Goal: Task Accomplishment & Management: Manage account settings

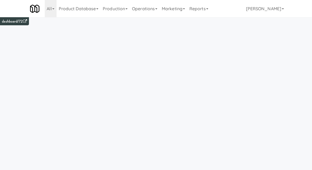
click at [149, 9] on link "Operations" at bounding box center [145, 8] width 30 height 17
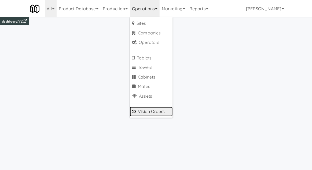
click at [144, 110] on link "Vision Orders" at bounding box center [151, 112] width 43 height 10
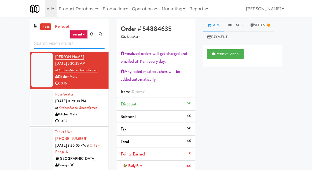
click at [38, 44] on input "text" at bounding box center [69, 44] width 71 height 10
click at [9, 37] on div "inbox reviewed recent all unclear take inventory issue suspicious failed recent…" at bounding box center [156, 131] width 312 height 225
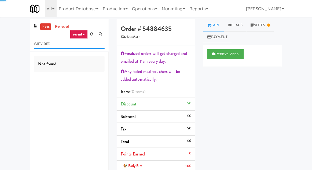
click at [41, 42] on input "Amvient" at bounding box center [69, 44] width 71 height 10
type input "Ambient"
click at [18, 39] on div "inbox reviewed recent all unclear take inventory issue suspicious failed recent…" at bounding box center [156, 131] width 312 height 225
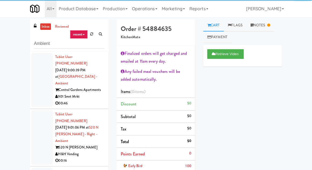
click at [34, 82] on div at bounding box center [41, 80] width 21 height 55
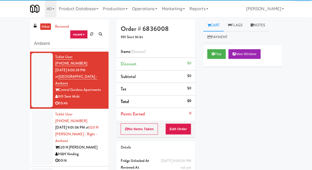
click at [40, 118] on div at bounding box center [41, 137] width 21 height 55
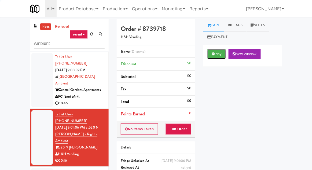
click at [218, 51] on button "Play" at bounding box center [217, 54] width 19 height 10
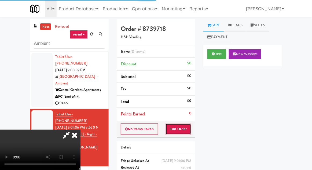
click at [181, 125] on button "Edit Order" at bounding box center [179, 128] width 26 height 11
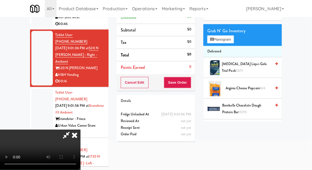
scroll to position [33, 0]
click at [224, 42] on button "Planogram" at bounding box center [221, 39] width 26 height 8
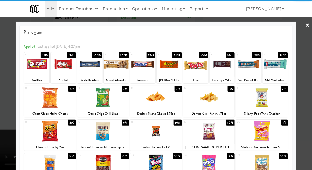
click at [265, 105] on div at bounding box center [262, 97] width 52 height 21
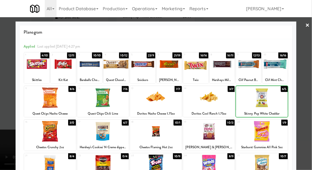
click at [309, 53] on div at bounding box center [156, 85] width 312 height 170
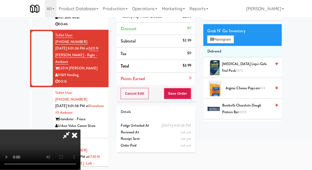
click at [231, 48] on li "Delivered" at bounding box center [243, 51] width 79 height 11
click at [230, 43] on button "Planogram" at bounding box center [221, 39] width 26 height 8
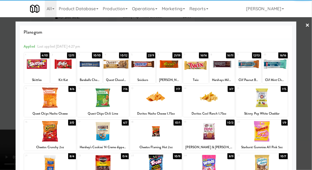
click at [91, 64] on div at bounding box center [89, 64] width 25 height 21
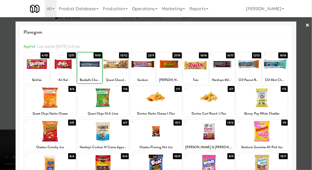
click at [310, 49] on div at bounding box center [156, 85] width 312 height 170
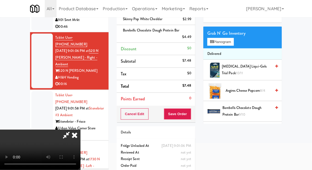
scroll to position [44, 0]
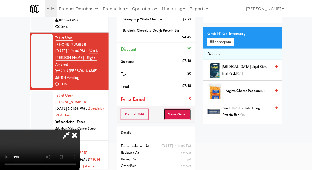
click at [190, 111] on button "Save Order" at bounding box center [177, 114] width 27 height 11
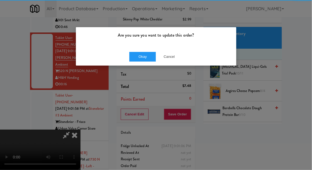
click at [148, 36] on p "Are you sure you want to update this order?" at bounding box center [156, 35] width 153 height 8
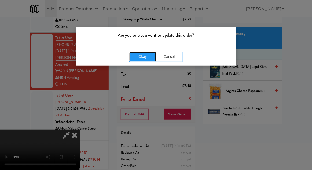
click at [134, 57] on button "Okay" at bounding box center [142, 57] width 27 height 10
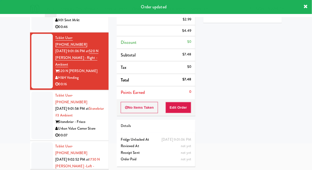
click at [31, 91] on div at bounding box center [41, 115] width 21 height 48
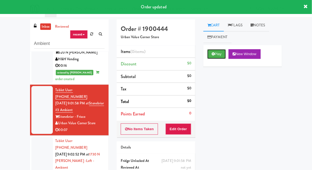
click at [213, 56] on button "Play" at bounding box center [217, 54] width 19 height 10
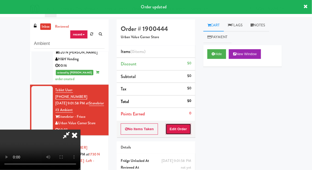
click at [187, 132] on button "Edit Order" at bounding box center [179, 128] width 26 height 11
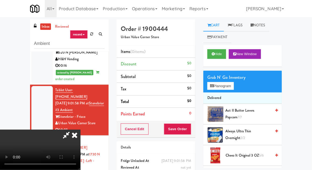
scroll to position [20, 0]
click at [221, 53] on button "Hide" at bounding box center [217, 54] width 19 height 10
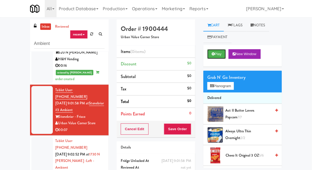
click at [221, 54] on button "Play" at bounding box center [217, 54] width 19 height 10
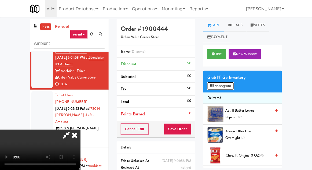
click at [229, 88] on button "Planogram" at bounding box center [221, 86] width 26 height 8
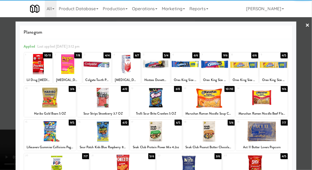
click at [158, 99] on div at bounding box center [156, 97] width 52 height 21
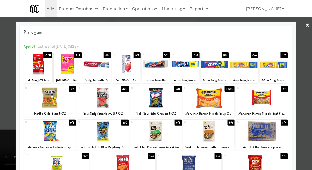
click at [312, 48] on div at bounding box center [156, 85] width 312 height 170
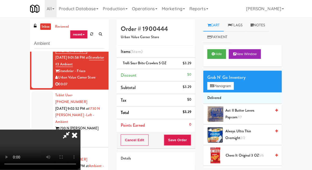
scroll to position [20, 0]
click at [190, 140] on button "Save Order" at bounding box center [177, 139] width 27 height 11
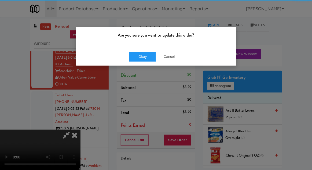
click at [140, 40] on div "Are you sure you want to update this order?" at bounding box center [156, 37] width 161 height 20
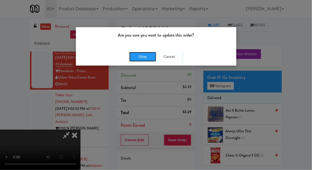
click at [139, 56] on button "Okay" at bounding box center [142, 57] width 27 height 10
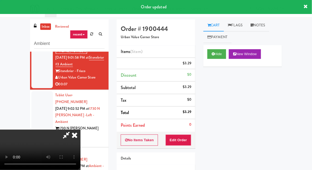
scroll to position [0, 0]
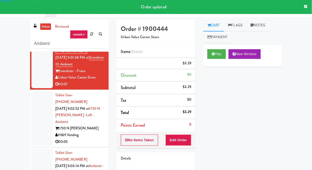
click at [35, 91] on div at bounding box center [41, 118] width 21 height 55
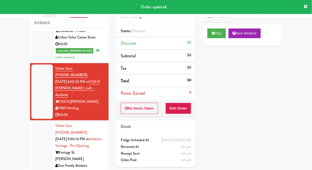
scroll to position [165, 0]
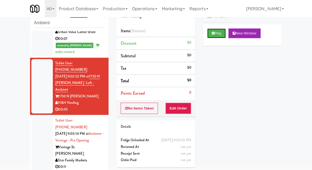
click at [213, 34] on icon at bounding box center [213, 32] width 3 height 3
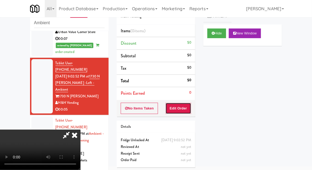
click at [189, 108] on button "Edit Order" at bounding box center [179, 108] width 26 height 11
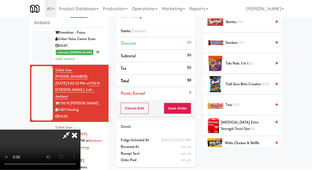
scroll to position [611, 0]
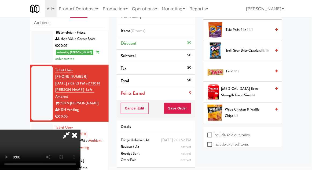
click at [239, 68] on span "Twix 17/12" at bounding box center [249, 71] width 46 height 7
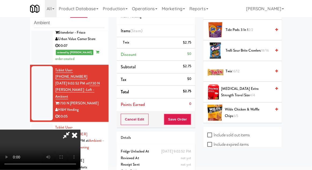
scroll to position [20, 0]
click at [191, 120] on button "Save Order" at bounding box center [177, 119] width 27 height 11
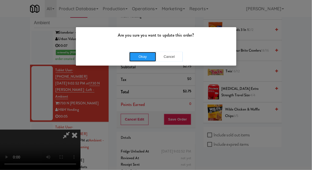
click at [147, 53] on button "Okay" at bounding box center [142, 57] width 27 height 10
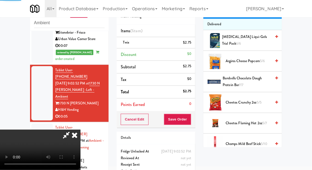
scroll to position [0, 0]
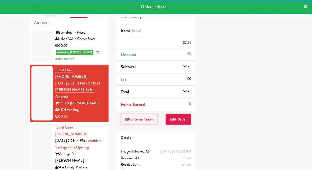
click at [33, 123] on div at bounding box center [41, 150] width 21 height 55
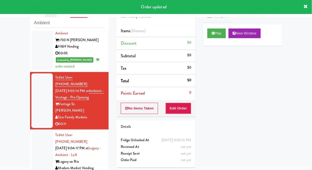
scroll to position [221, 0]
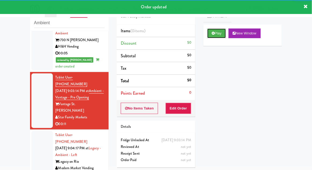
click at [209, 33] on button "Play" at bounding box center [217, 33] width 19 height 10
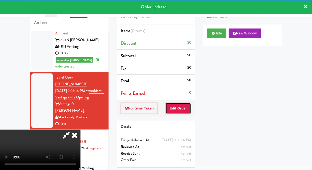
click at [185, 107] on button "Edit Order" at bounding box center [179, 108] width 26 height 11
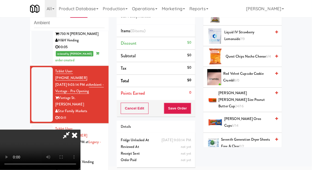
scroll to position [326, 0]
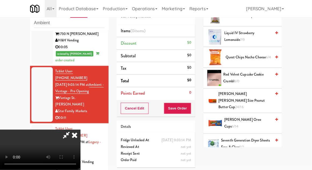
click at [260, 75] on span "Red Velvet Cupcake Cookie Crumbl 6/0" at bounding box center [248, 77] width 48 height 13
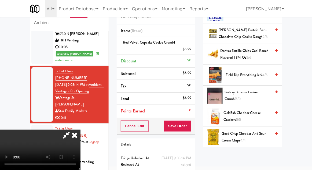
scroll to position [0, 0]
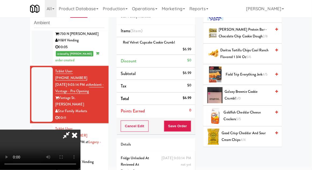
click at [254, 93] on span "Galaxy Brownie Cookie Crumbl 5/0" at bounding box center [248, 94] width 47 height 13
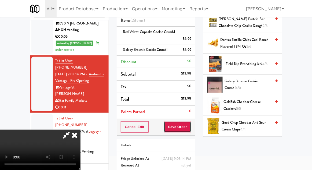
click at [190, 128] on button "Save Order" at bounding box center [177, 126] width 27 height 11
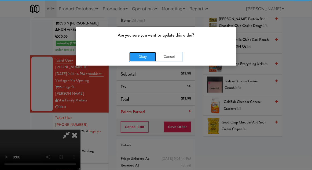
click at [147, 56] on button "Okay" at bounding box center [142, 57] width 27 height 10
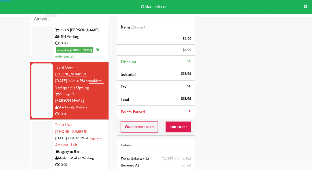
click at [32, 121] on div at bounding box center [41, 145] width 21 height 48
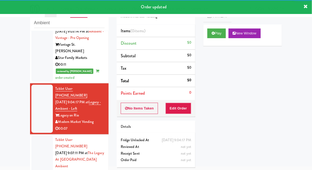
click at [201, 32] on div "Cart Flags Notes Payment Play New Window Primary Flag Clear Flag if unable to d…" at bounding box center [243, 73] width 87 height 148
click at [209, 34] on button "Play" at bounding box center [217, 33] width 19 height 10
click at [181, 108] on button "Edit Order" at bounding box center [179, 108] width 26 height 11
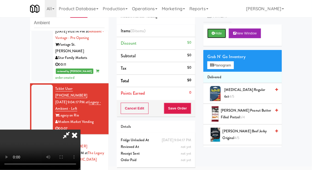
click at [223, 37] on button "Hide" at bounding box center [217, 33] width 19 height 10
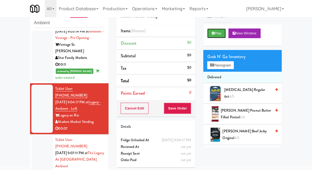
click at [226, 37] on button "Play" at bounding box center [217, 33] width 19 height 10
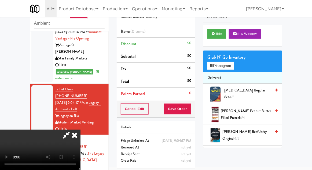
scroll to position [20, 0]
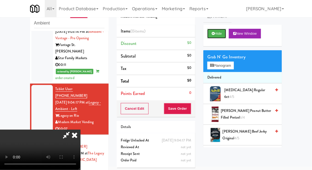
click at [217, 33] on button "Hide" at bounding box center [217, 34] width 19 height 10
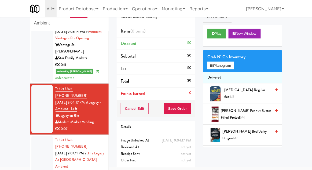
click at [31, 135] on li "Tablet User · (832) 217-5774 [DATE] 9:07:11 PM at The Legacy at [GEOGRAPHIC_DAT…" at bounding box center [69, 167] width 79 height 64
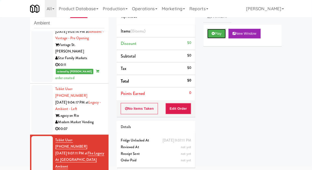
click at [218, 33] on button "Play" at bounding box center [217, 34] width 19 height 10
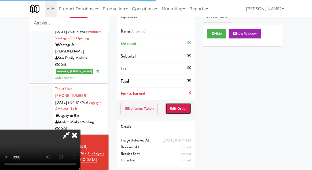
click at [183, 108] on button "Edit Order" at bounding box center [179, 108] width 26 height 11
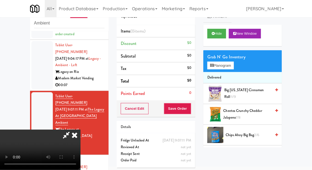
scroll to position [20, 0]
click at [234, 63] on button "Planogram" at bounding box center [221, 66] width 26 height 8
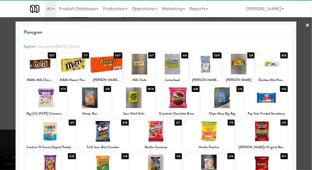
click at [45, 97] on div at bounding box center [45, 97] width 43 height 21
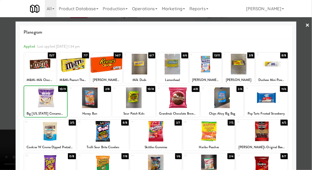
click at [312, 62] on div at bounding box center [156, 85] width 312 height 170
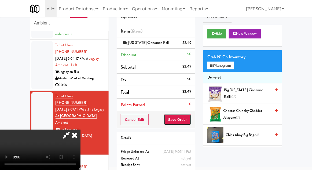
click at [190, 118] on button "Save Order" at bounding box center [177, 119] width 27 height 11
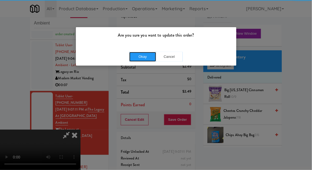
click at [138, 56] on button "Okay" at bounding box center [142, 57] width 27 height 10
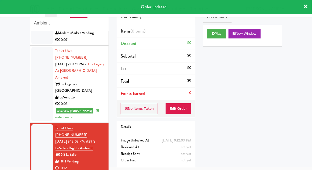
scroll to position [388, 0]
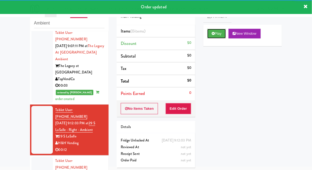
click at [213, 33] on icon at bounding box center [213, 33] width 3 height 3
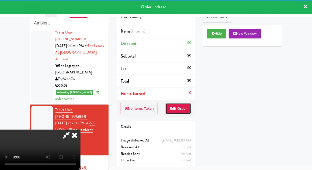
click at [186, 107] on button "Edit Order" at bounding box center [179, 108] width 26 height 11
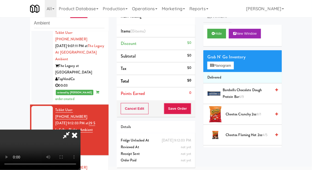
click at [72, 140] on icon at bounding box center [66, 134] width 12 height 11
click at [25, 88] on div "inbox reviewed recent all unclear take inventory issue suspicious failed recent…" at bounding box center [156, 97] width 312 height 197
click at [73, 140] on icon at bounding box center [75, 134] width 12 height 11
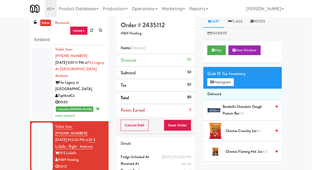
scroll to position [0, 0]
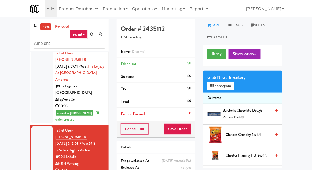
click at [41, 27] on link "inbox" at bounding box center [45, 26] width 11 height 7
